Goal: Navigation & Orientation: Understand site structure

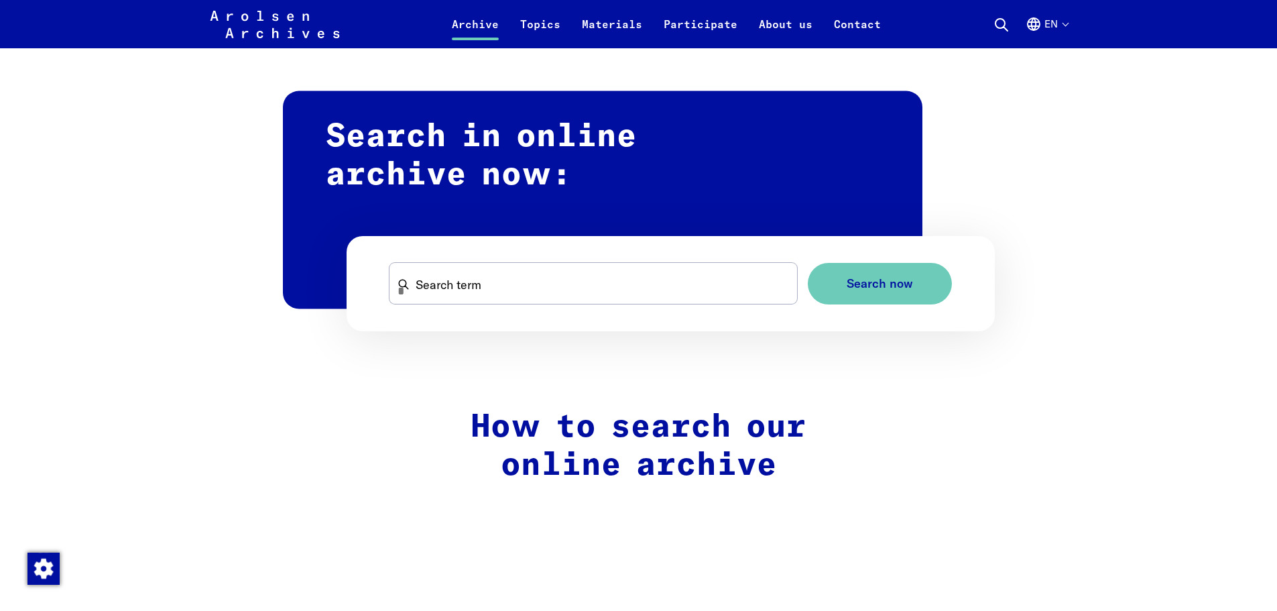
scroll to position [805, 0]
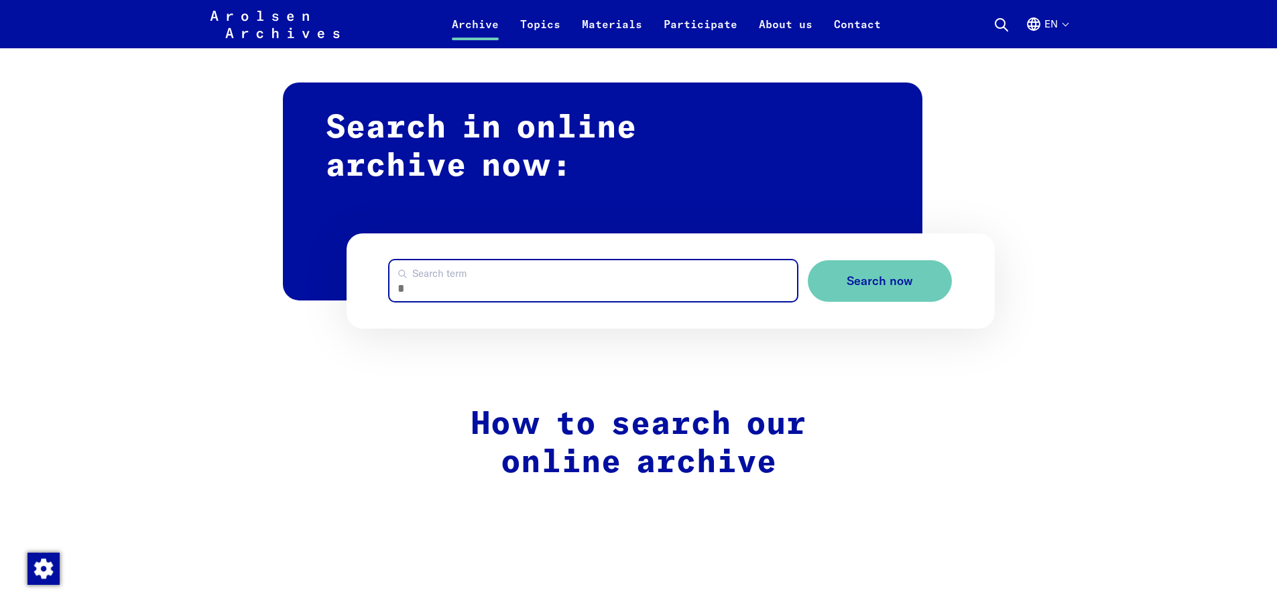
click at [424, 286] on input "Search term" at bounding box center [594, 280] width 408 height 41
type input "*******"
click at [808, 260] on button "Search now" at bounding box center [880, 281] width 144 height 42
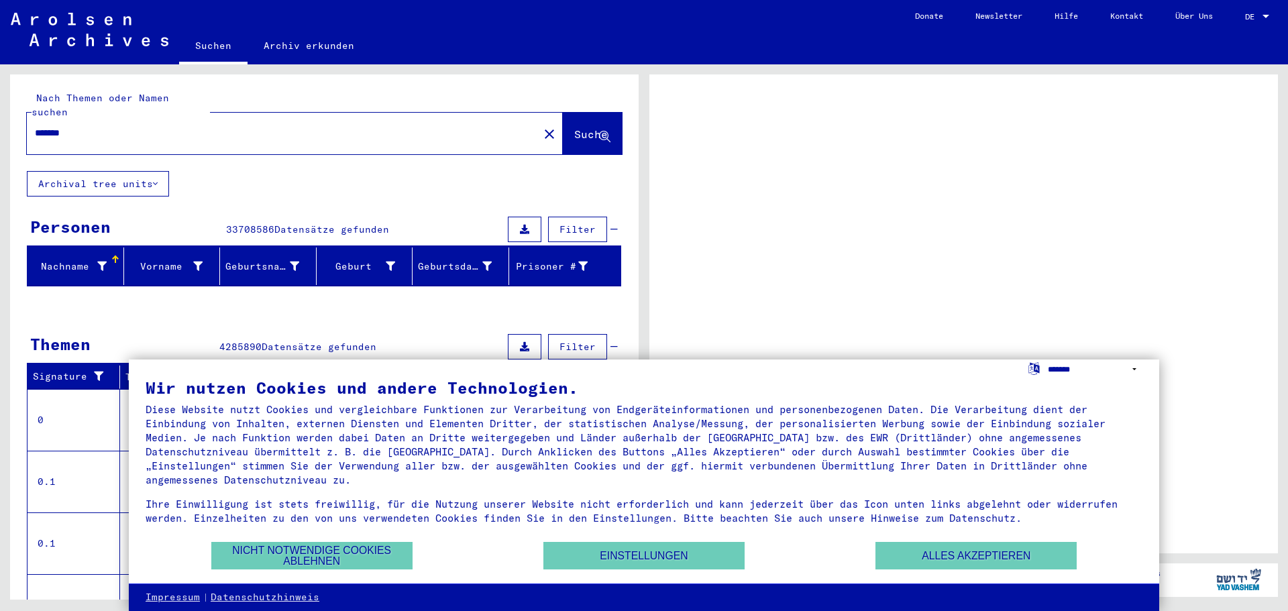
click at [1133, 369] on select "**********" at bounding box center [1094, 368] width 95 height 19
select select "*****"
click at [1047, 359] on select "**********" at bounding box center [1094, 368] width 95 height 19
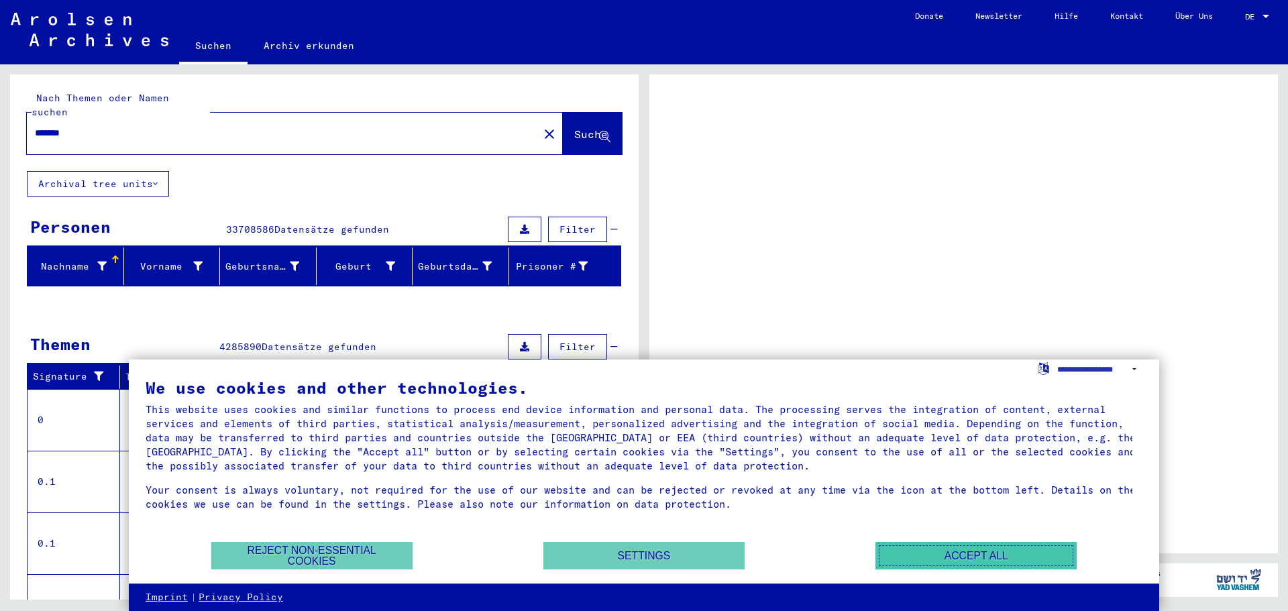
click at [952, 561] on button "Accept all" at bounding box center [975, 555] width 201 height 27
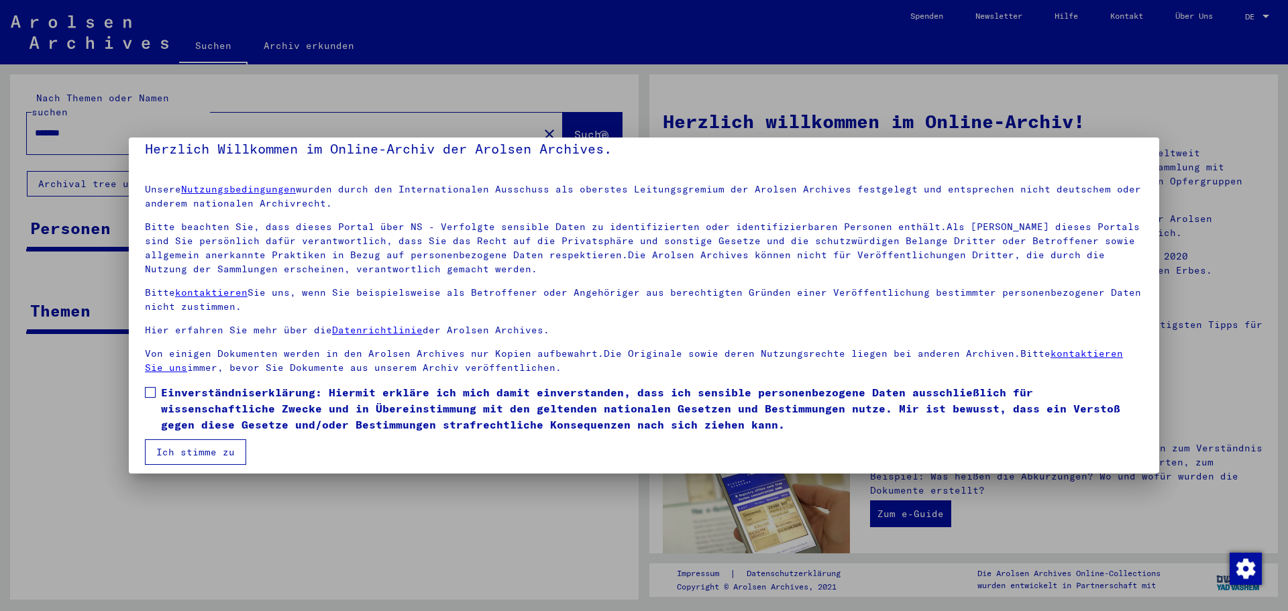
scroll to position [23, 0]
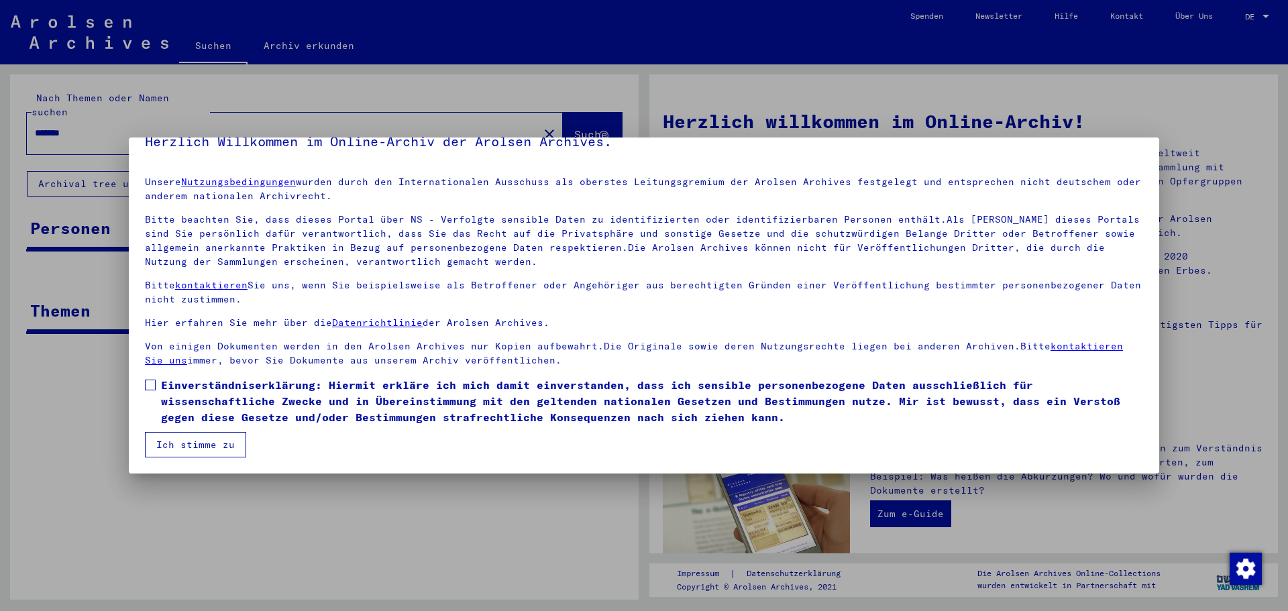
click at [144, 384] on mat-dialog-content "Unsere Nutzungsbedingungen wurden durch den Internationalen Ausschuss als obers…" at bounding box center [644, 312] width 1030 height 292
click at [148, 384] on span at bounding box center [150, 385] width 11 height 11
drag, startPoint x: 190, startPoint y: 431, endPoint x: 208, endPoint y: 439, distance: 19.5
click at [190, 434] on mat-dialog-content "Unsere Nutzungsbedingungen wurden durch den Internationalen Ausschuss als obers…" at bounding box center [644, 312] width 1030 height 292
click at [205, 442] on button "Ich stimme zu" at bounding box center [195, 444] width 101 height 25
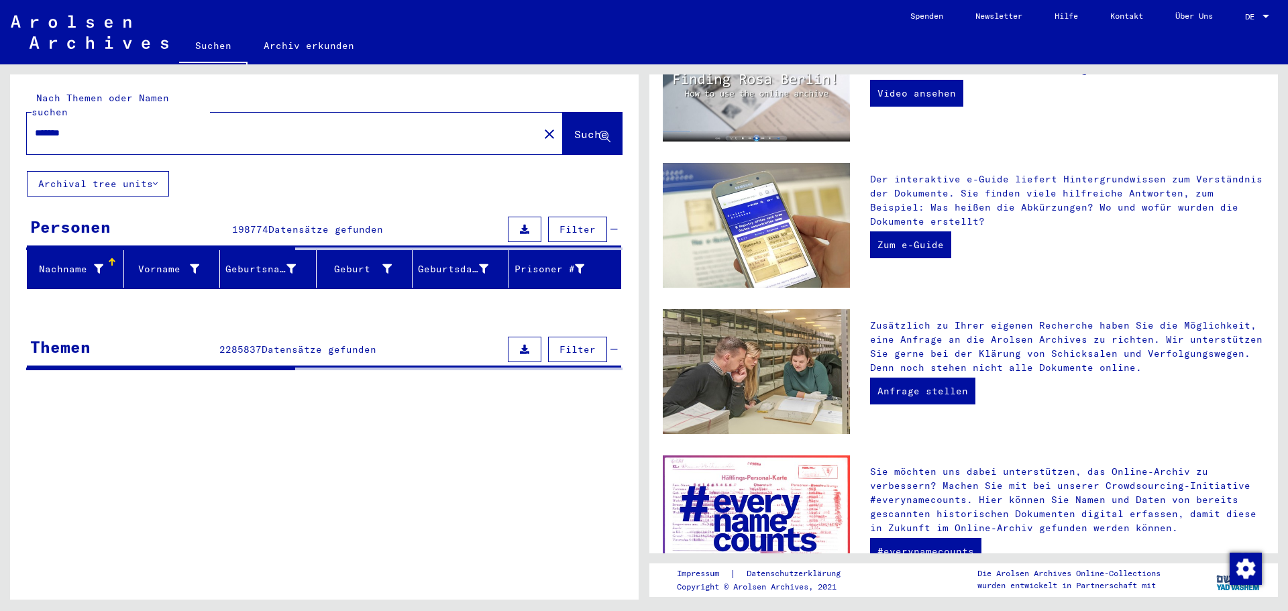
scroll to position [0, 0]
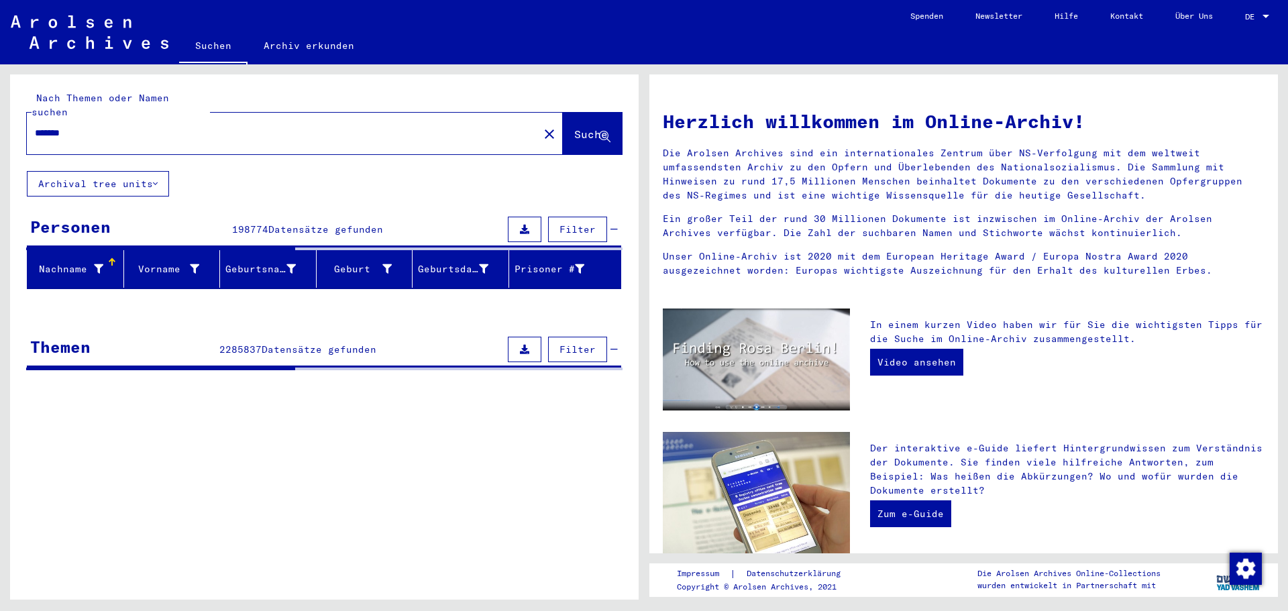
click at [1264, 16] on div at bounding box center [1265, 16] width 7 height 3
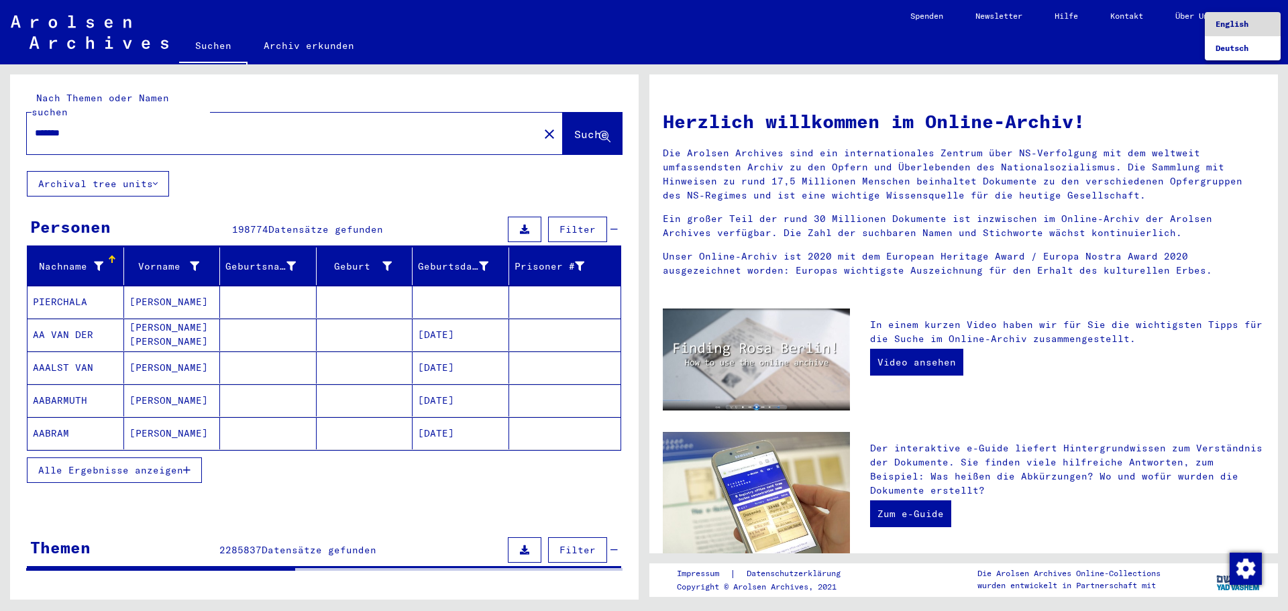
click at [1237, 19] on span "English" at bounding box center [1231, 24] width 33 height 10
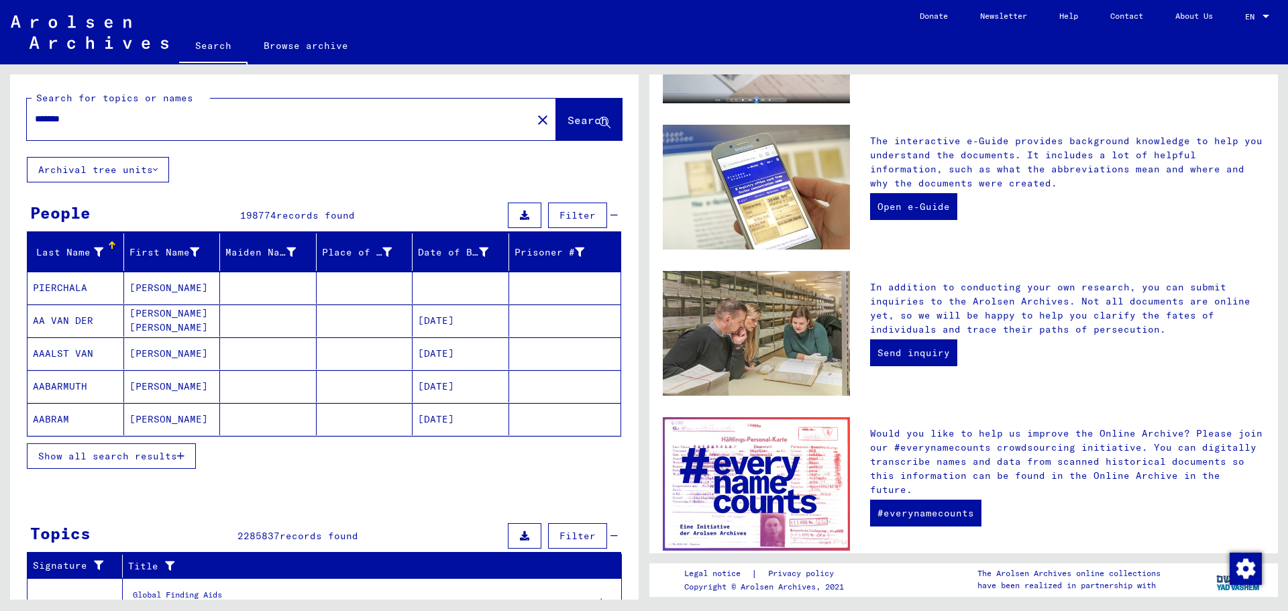
click at [534, 119] on mat-icon "close" at bounding box center [542, 120] width 16 height 16
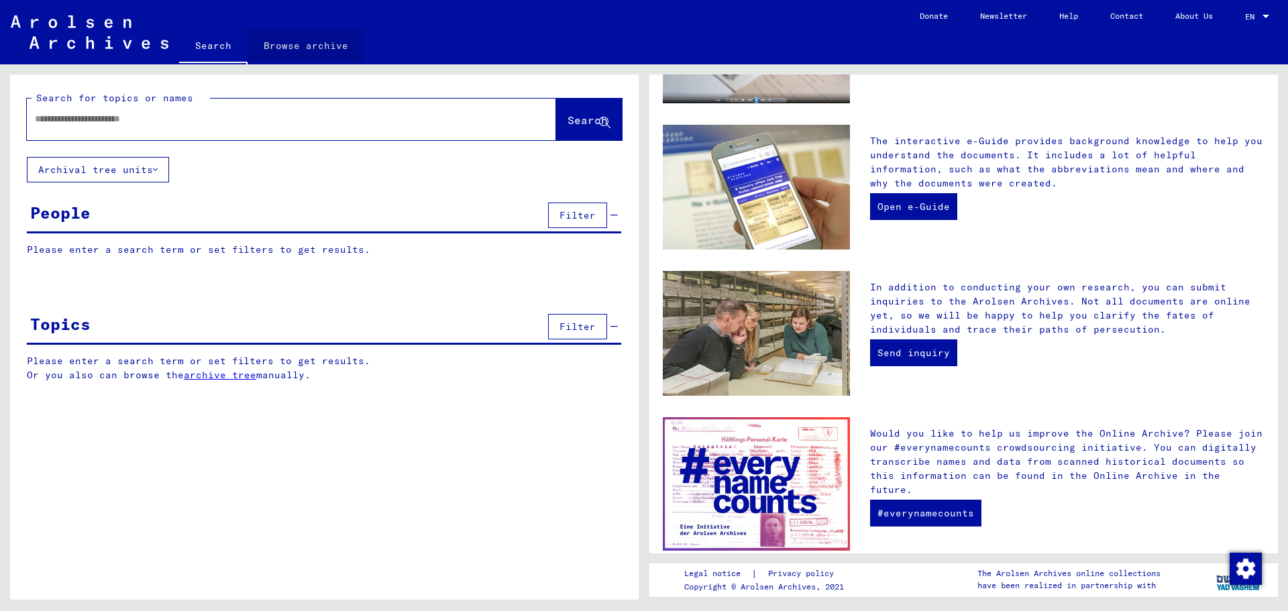
click at [305, 46] on link "Browse archive" at bounding box center [305, 46] width 117 height 32
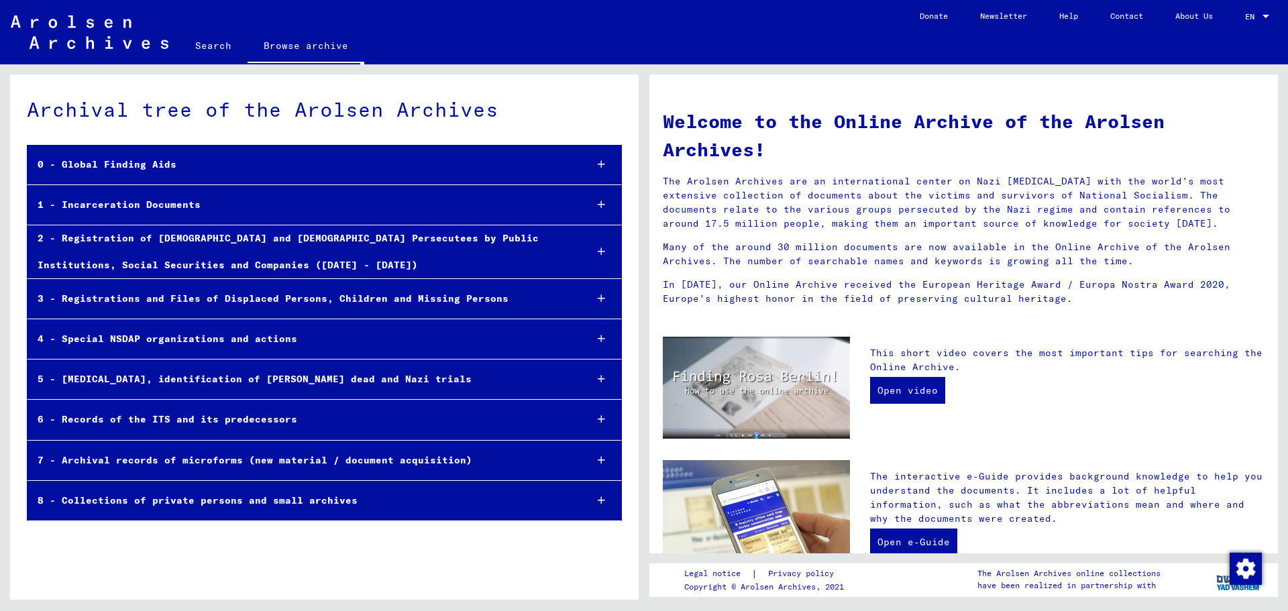
click at [146, 416] on div "6 - Records of the ITS and its predecessors" at bounding box center [300, 419] width 547 height 26
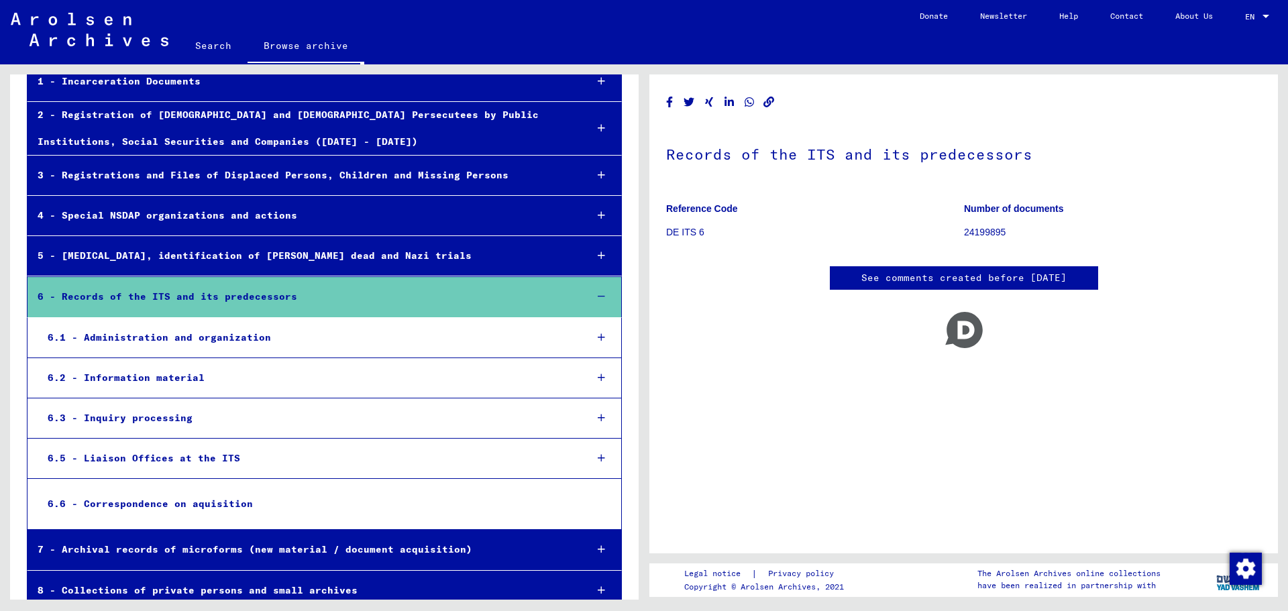
scroll to position [141, 0]
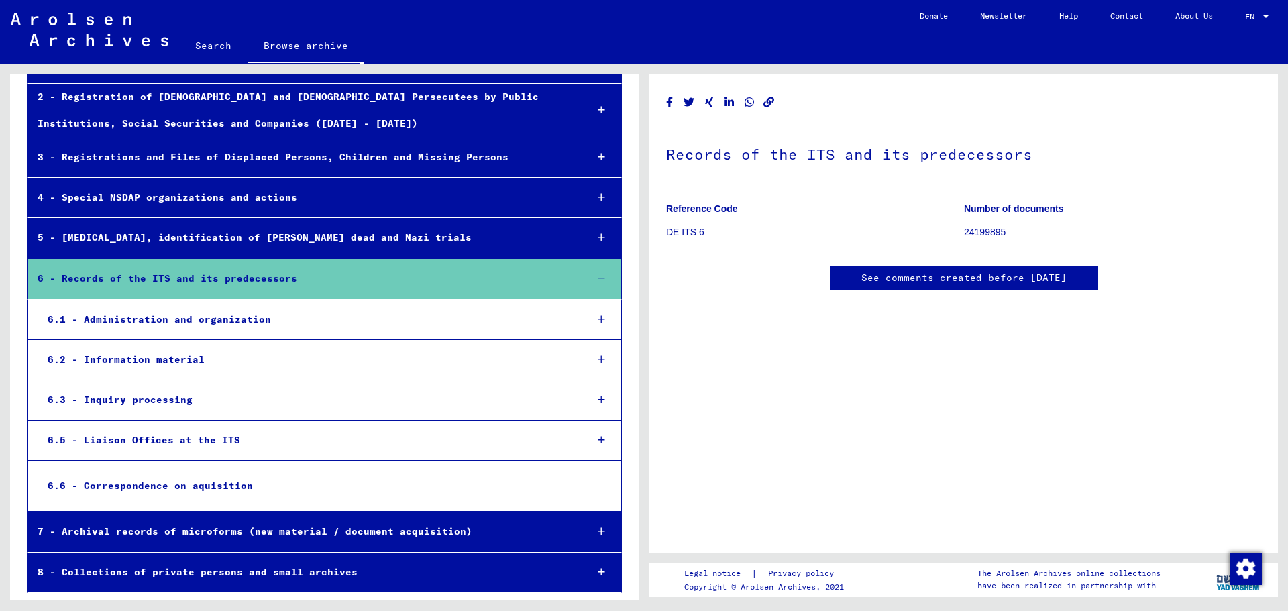
click at [168, 322] on div "6.1 - Administration and organization" at bounding box center [307, 319] width 538 height 26
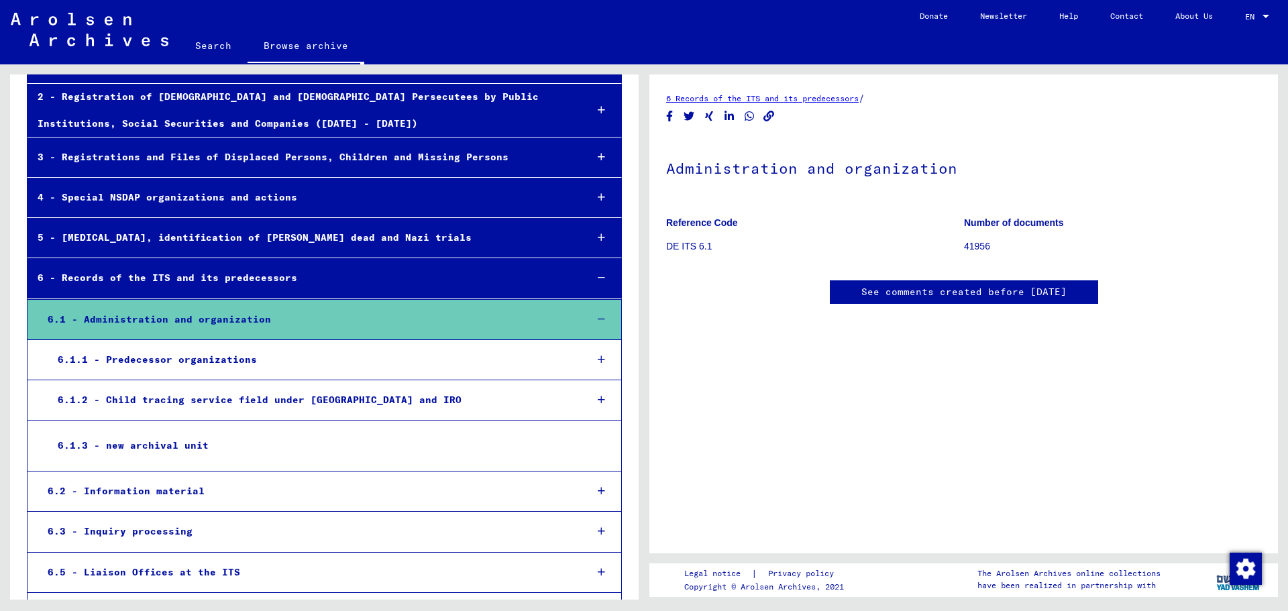
scroll to position [221, 0]
click at [172, 445] on div "6.1.3 - new archival unit" at bounding box center [311, 446] width 526 height 26
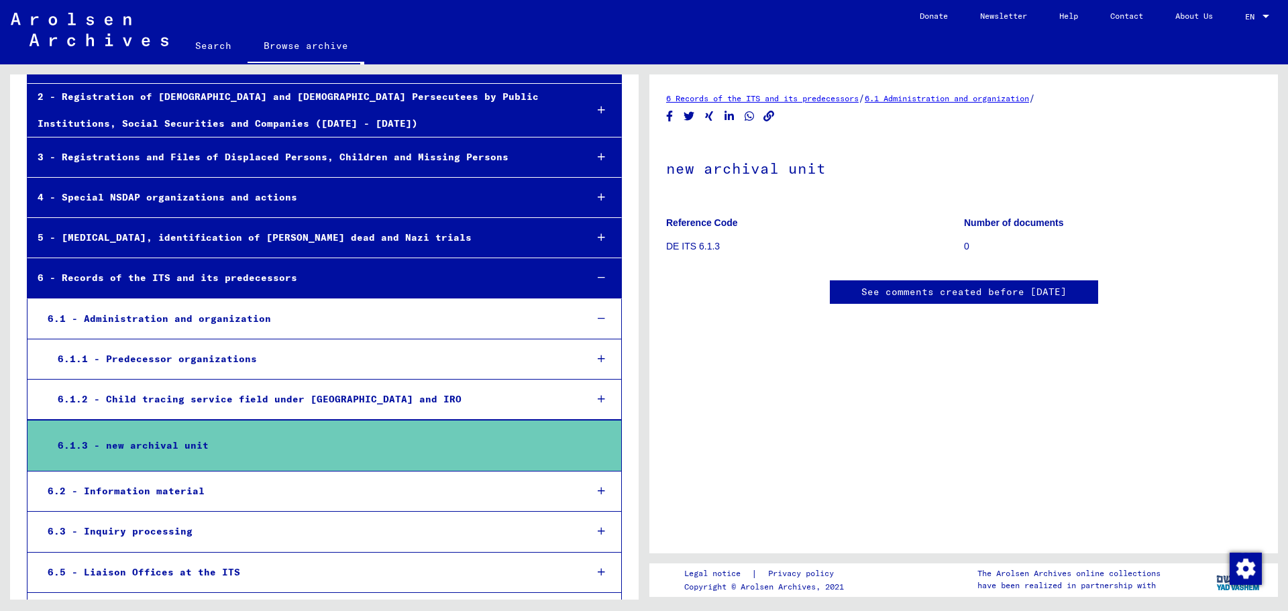
click at [184, 490] on div "6.2 - Information material" at bounding box center [307, 491] width 538 height 26
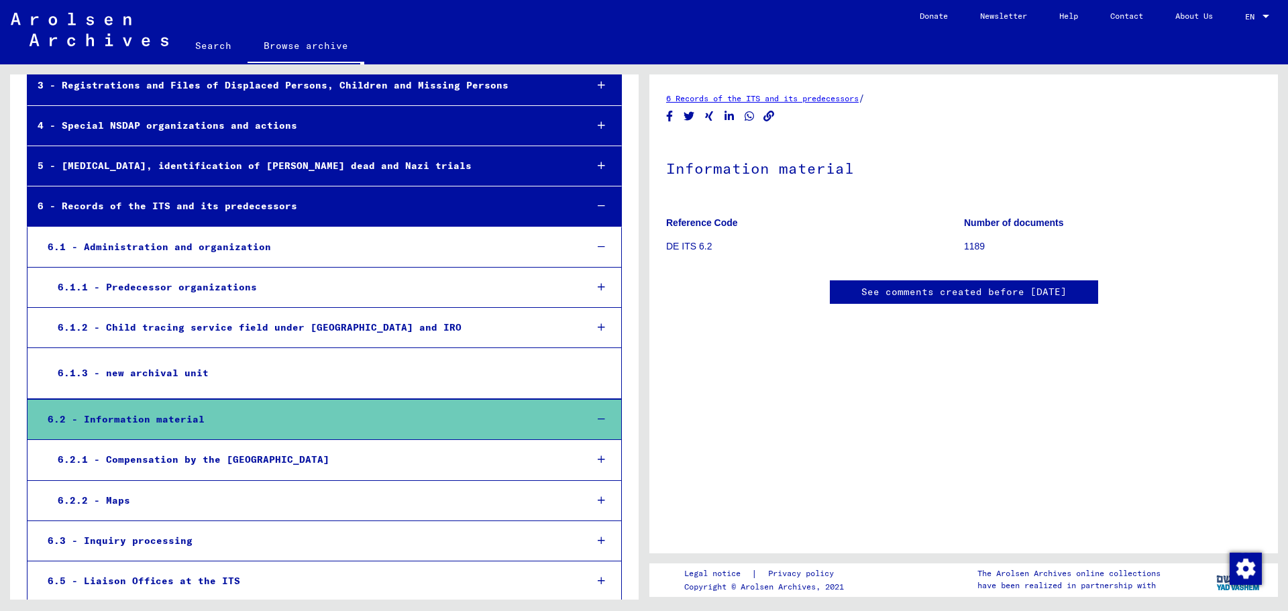
scroll to position [7, 0]
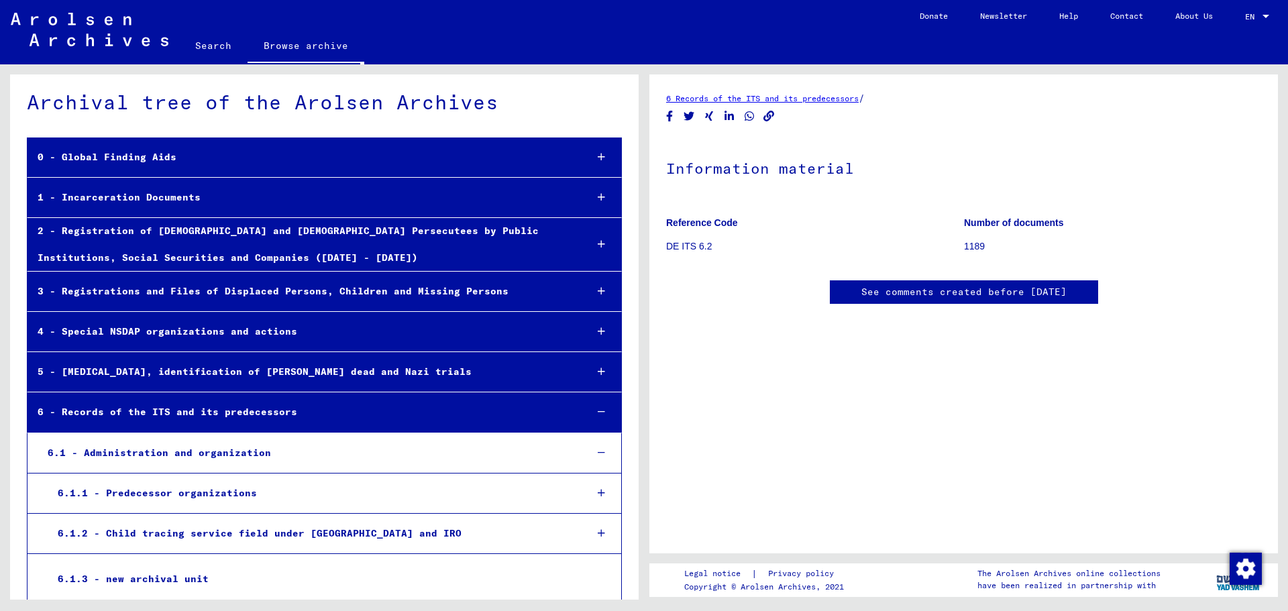
click at [245, 238] on div "2 - Registration of [DEMOGRAPHIC_DATA] and [DEMOGRAPHIC_DATA] Persecutees by Pu…" at bounding box center [301, 244] width 548 height 52
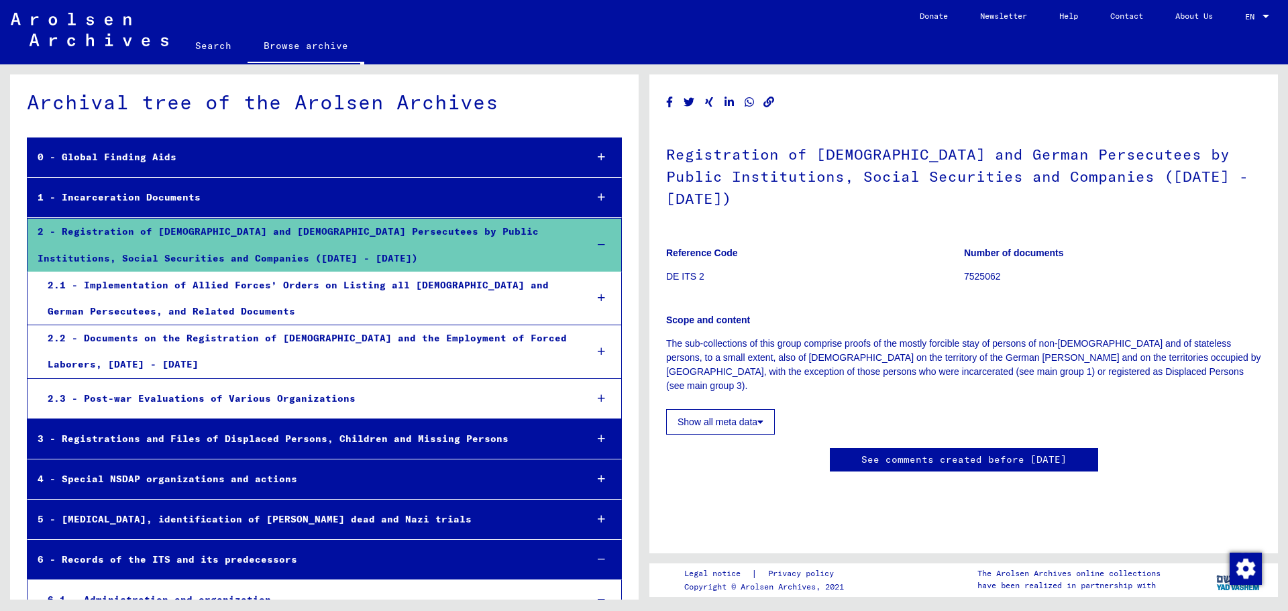
click at [111, 188] on div "1 - Incarceration Documents" at bounding box center [301, 197] width 548 height 26
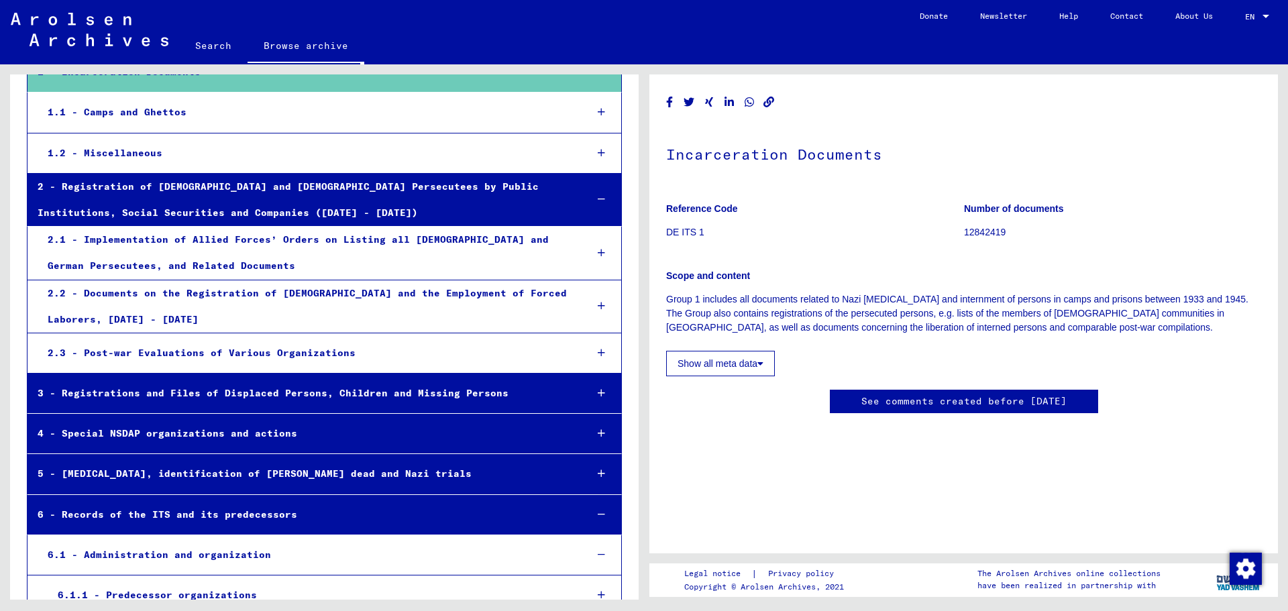
scroll to position [112, 0]
